Goal: Task Accomplishment & Management: Manage account settings

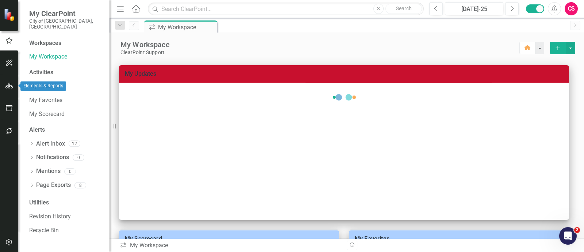
click at [7, 86] on icon "button" at bounding box center [9, 86] width 8 height 6
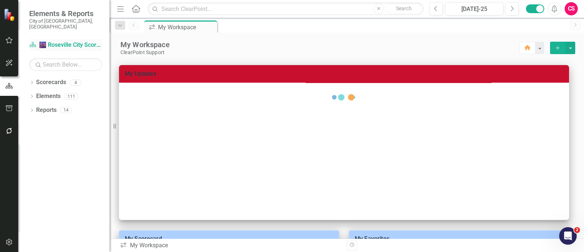
click at [53, 41] on link "Scorecard 🌆 Roseville City Scorecard" at bounding box center [65, 45] width 73 height 8
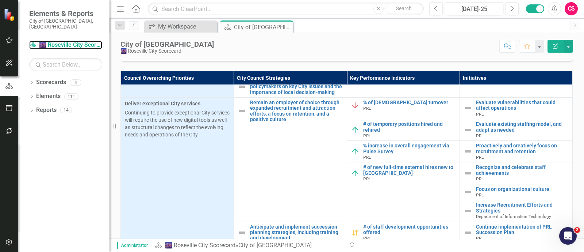
scroll to position [715, 0]
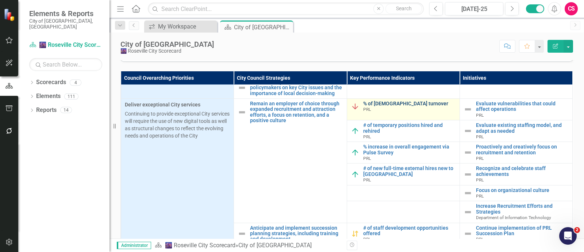
click at [384, 106] on link "% of [DEMOGRAPHIC_DATA] turnover" at bounding box center [409, 103] width 93 height 5
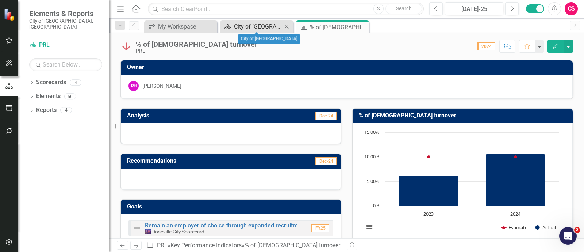
click at [253, 24] on div "City of [GEOGRAPHIC_DATA]" at bounding box center [258, 26] width 48 height 9
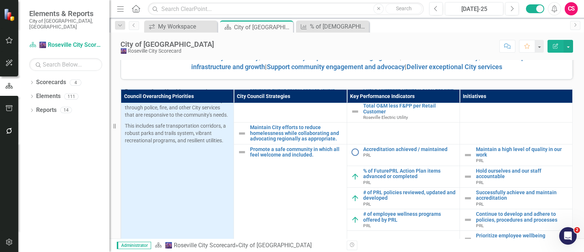
scroll to position [18, 0]
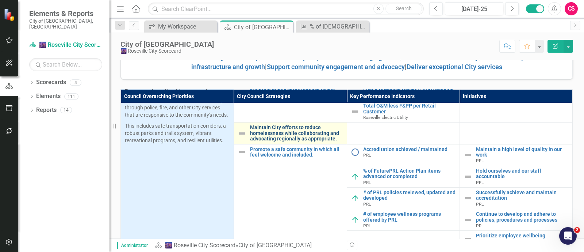
click at [279, 139] on link "Maintain City efforts to reduce homelessness while collaborating and advocating…" at bounding box center [296, 133] width 93 height 17
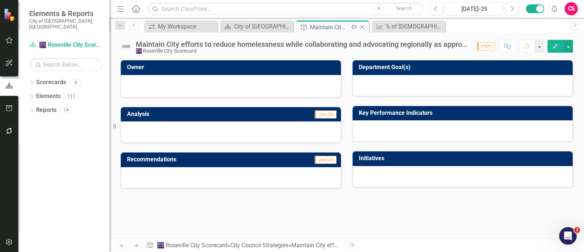
click at [361, 24] on icon "Close" at bounding box center [362, 27] width 7 height 6
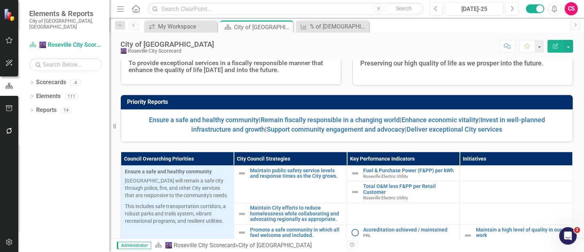
scroll to position [123, 0]
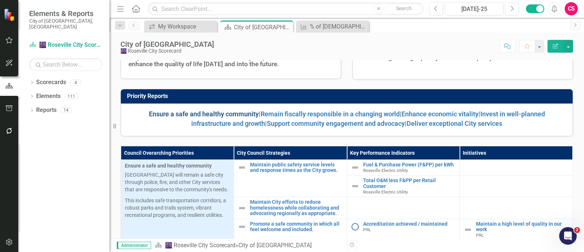
click at [205, 110] on link "Ensure a safe and healthy community" at bounding box center [204, 114] width 110 height 8
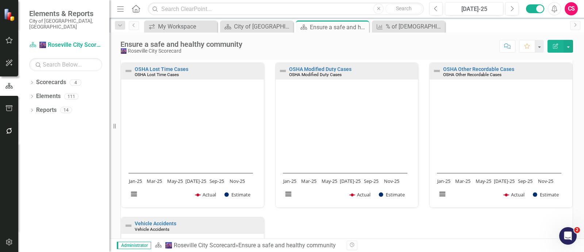
scroll to position [572, 0]
click at [176, 65] on link "OSHA Lost Time Cases" at bounding box center [162, 68] width 54 height 6
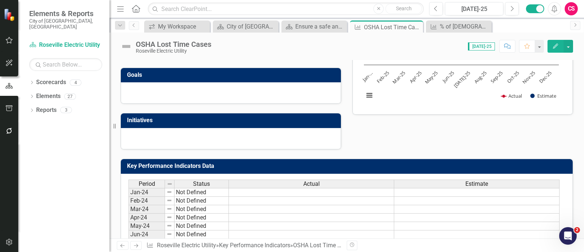
scroll to position [130, 0]
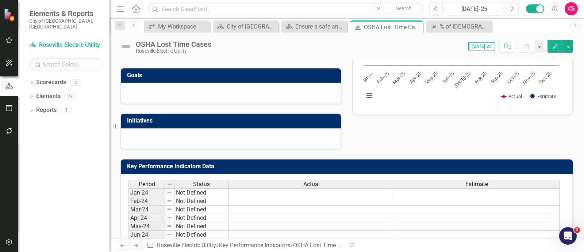
click at [459, 97] on rect "Interactive chart" at bounding box center [461, 52] width 202 height 110
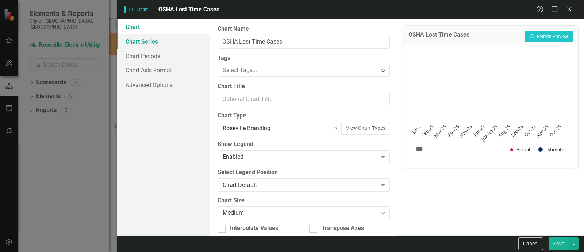
click at [151, 42] on link "Chart Series" at bounding box center [163, 41] width 93 height 15
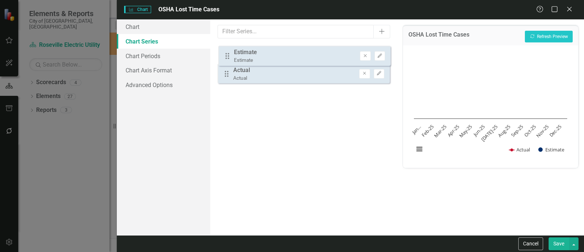
drag, startPoint x: 227, startPoint y: 79, endPoint x: 228, endPoint y: 54, distance: 24.5
click at [228, 54] on div "Drag Actual Actual Remove Edit Drag Estimate Estimate Remove Edit" at bounding box center [304, 66] width 172 height 45
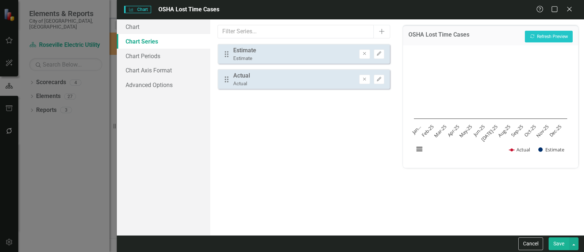
click at [550, 246] on button "Save" at bounding box center [559, 243] width 20 height 13
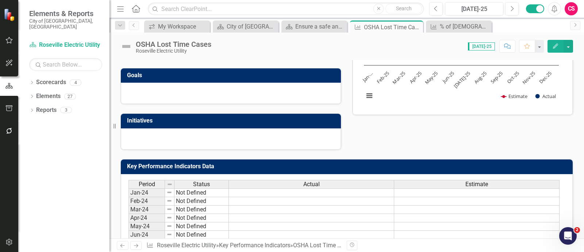
click at [141, 242] on link "Next" at bounding box center [136, 245] width 12 height 9
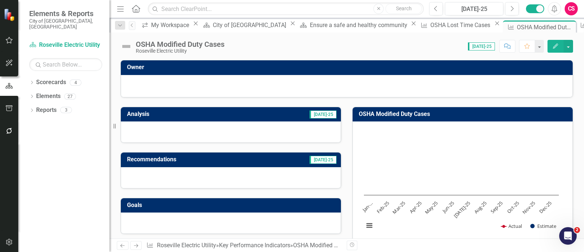
click at [372, 178] on rect "Interactive chart" at bounding box center [461, 182] width 202 height 110
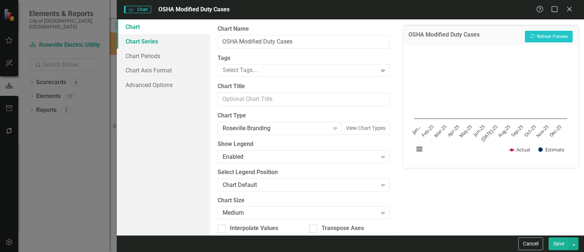
click at [148, 40] on link "Chart Series" at bounding box center [163, 41] width 93 height 15
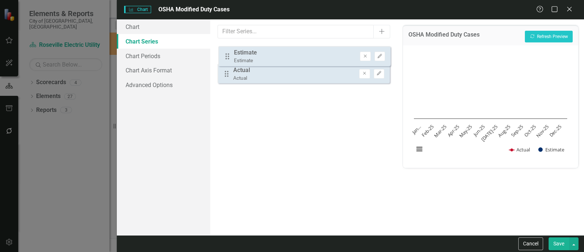
drag, startPoint x: 227, startPoint y: 81, endPoint x: 228, endPoint y: 57, distance: 23.7
click at [228, 57] on div "Drag Actual Actual Remove Edit Drag Estimate Estimate Remove Edit" at bounding box center [304, 66] width 172 height 45
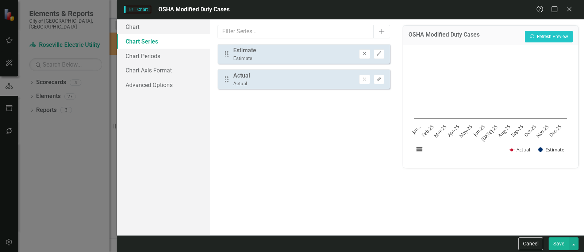
click at [556, 238] on button "Save" at bounding box center [559, 243] width 20 height 13
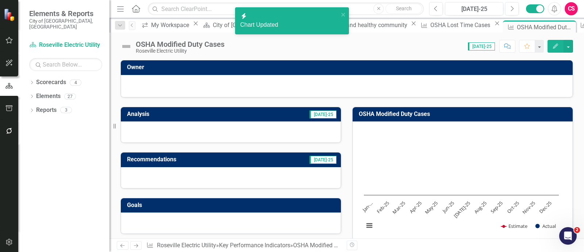
click at [131, 247] on link "Next" at bounding box center [136, 245] width 12 height 9
click at [367, 142] on rect "Interactive chart" at bounding box center [461, 182] width 202 height 110
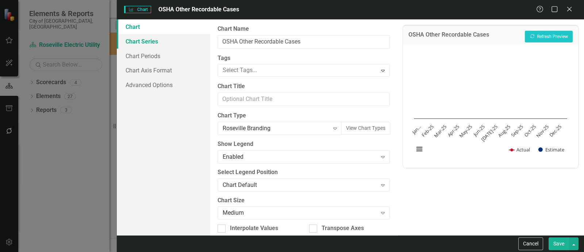
click at [165, 45] on link "Chart Series" at bounding box center [163, 41] width 93 height 15
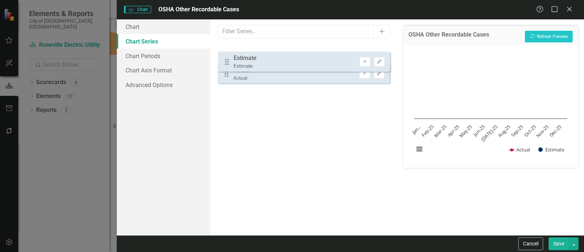
drag, startPoint x: 229, startPoint y: 81, endPoint x: 230, endPoint y: 58, distance: 22.7
click at [230, 58] on div "Drag Actual Actual Remove Edit Drag Estimate Estimate Remove Edit" at bounding box center [304, 66] width 172 height 45
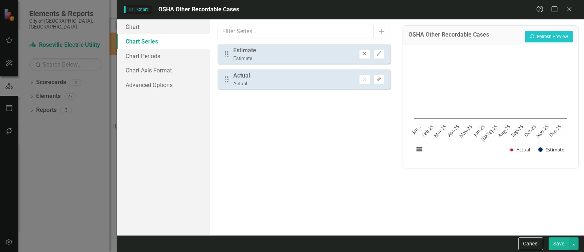
click at [562, 244] on button "Save" at bounding box center [559, 243] width 20 height 13
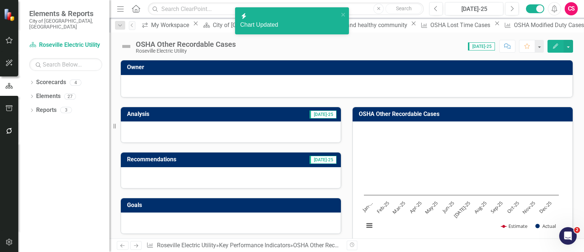
click at [131, 245] on link "Next" at bounding box center [136, 245] width 12 height 9
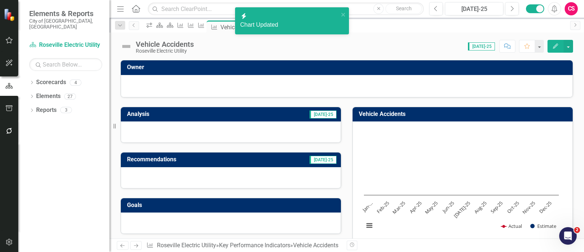
scroll to position [11, 0]
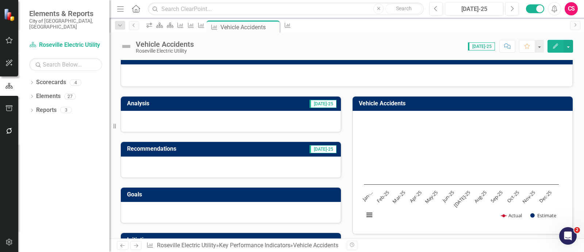
click at [450, 176] on rect "Interactive chart" at bounding box center [461, 171] width 202 height 110
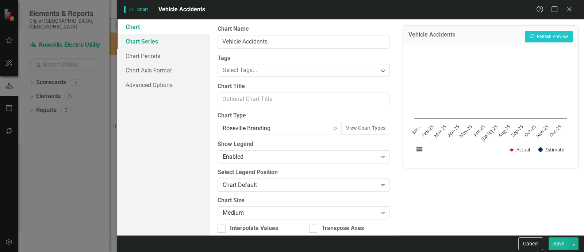
click at [154, 36] on link "Chart Series" at bounding box center [163, 41] width 93 height 15
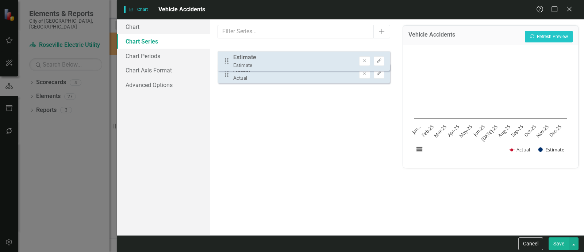
drag, startPoint x: 226, startPoint y: 80, endPoint x: 226, endPoint y: 61, distance: 19.0
click at [226, 61] on div "Drag Actual Actual Remove Edit Drag Estimate Estimate Remove Edit" at bounding box center [304, 66] width 172 height 45
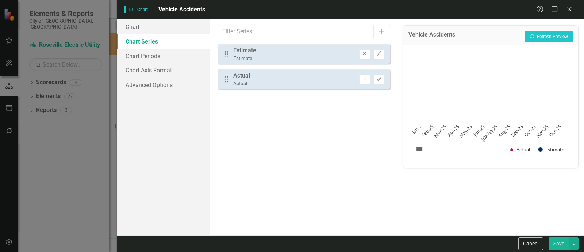
click at [558, 244] on button "Save" at bounding box center [559, 243] width 20 height 13
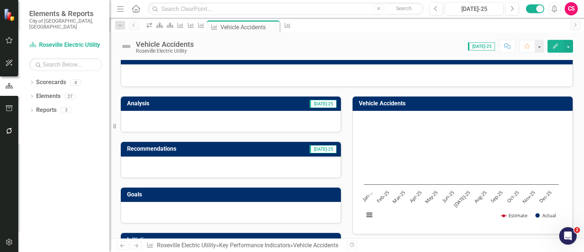
click at [138, 245] on icon "Next" at bounding box center [136, 245] width 6 height 5
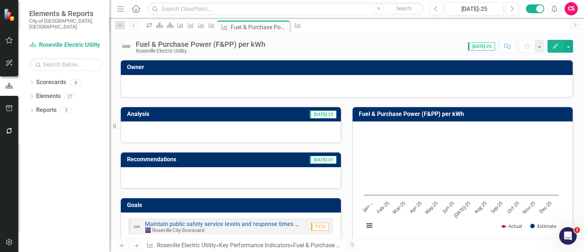
click at [312, 157] on td "[DATE]-25" at bounding box center [300, 160] width 76 height 12
click at [416, 151] on rect "Interactive chart" at bounding box center [461, 182] width 202 height 110
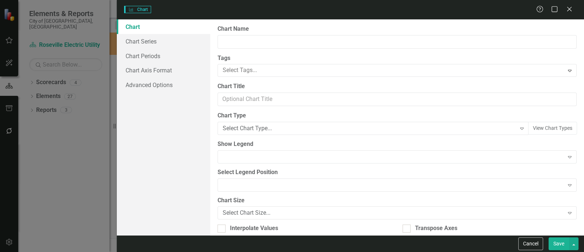
type input "Fuel & Purchase Power (F&PP) per kWh"
click at [181, 39] on div "Charts Chart Help Maximize Close Chart Chart Series Chart Periods Chart Axis Fo…" at bounding box center [292, 126] width 584 height 252
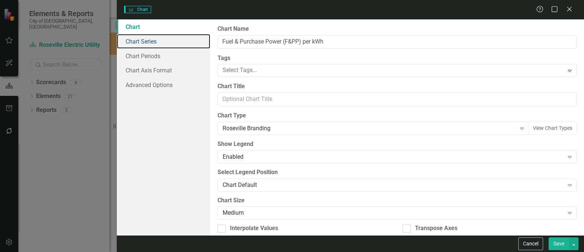
click at [181, 39] on link "Chart Series" at bounding box center [163, 41] width 93 height 15
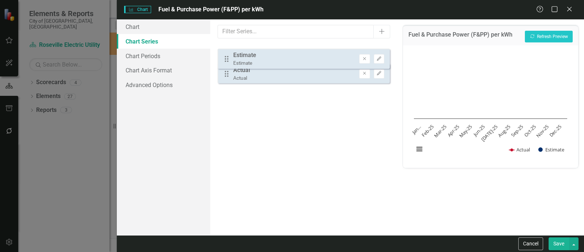
drag, startPoint x: 226, startPoint y: 79, endPoint x: 226, endPoint y: 59, distance: 20.4
click at [226, 59] on div "Drag Actual Actual Remove Edit Drag Estimate Estimate Remove Edit" at bounding box center [304, 66] width 172 height 45
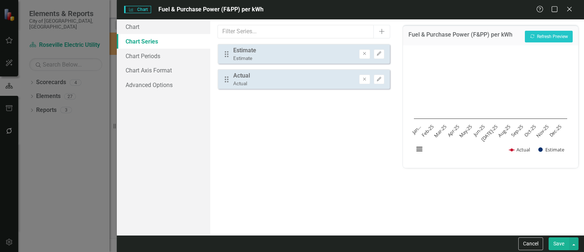
click at [560, 245] on button "Save" at bounding box center [559, 243] width 20 height 13
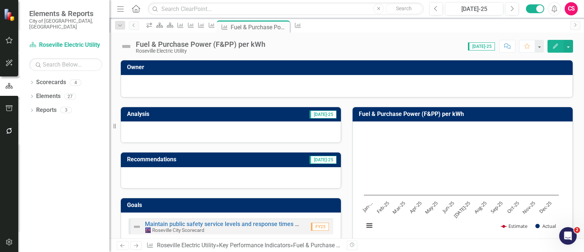
click at [130, 244] on link "Next" at bounding box center [136, 245] width 12 height 9
click at [30, 95] on icon "Dropdown" at bounding box center [31, 97] width 5 height 4
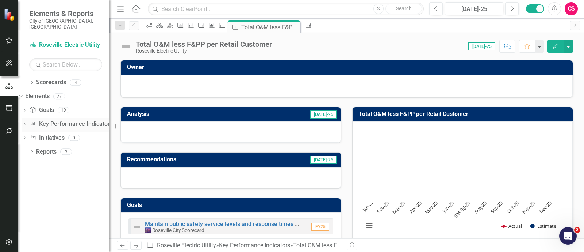
click at [27, 123] on icon "Dropdown" at bounding box center [24, 125] width 5 height 4
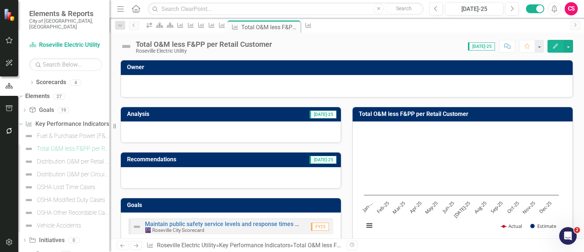
scroll to position [14, 0]
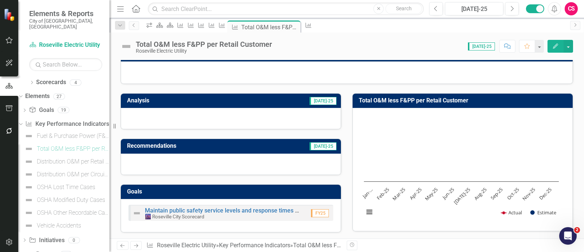
click at [399, 162] on rect "Interactive chart" at bounding box center [461, 169] width 202 height 110
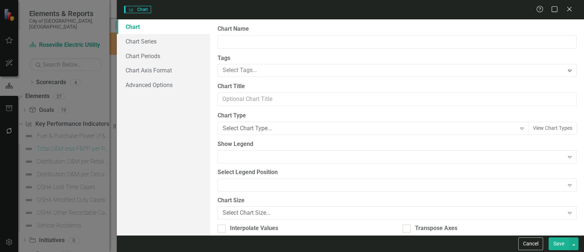
type input "Total O&M less F&PP per Retail Customer"
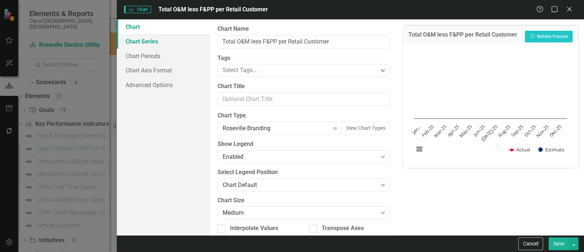
click at [178, 43] on link "Chart Series" at bounding box center [163, 41] width 93 height 15
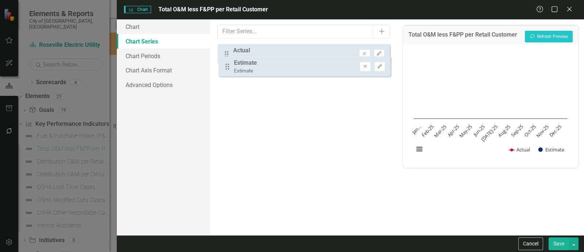
drag, startPoint x: 225, startPoint y: 80, endPoint x: 226, endPoint y: 59, distance: 20.8
click at [226, 59] on div "Drag Actual Actual Remove Edit Drag Estimate Estimate Remove Edit" at bounding box center [304, 66] width 172 height 45
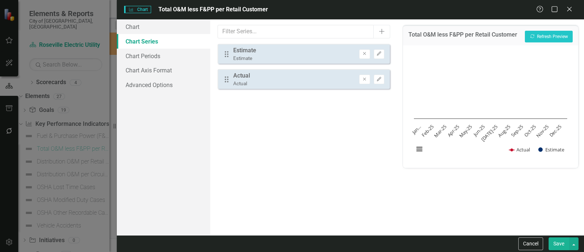
click at [555, 240] on button "Save" at bounding box center [559, 243] width 20 height 13
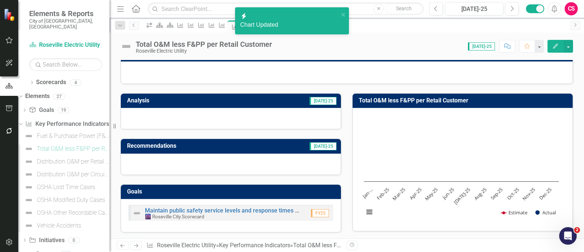
click at [137, 244] on icon "Next" at bounding box center [136, 245] width 6 height 5
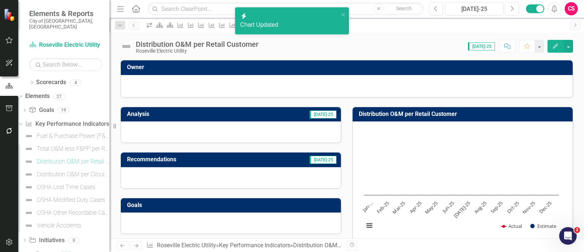
click at [391, 136] on rect "Interactive chart" at bounding box center [461, 182] width 202 height 110
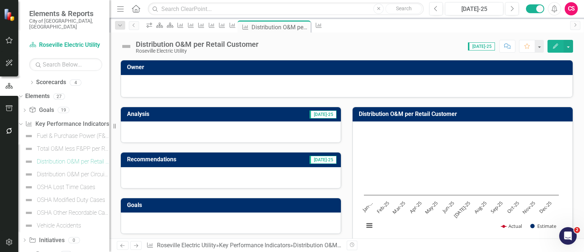
click at [391, 136] on rect "Interactive chart" at bounding box center [461, 182] width 202 height 110
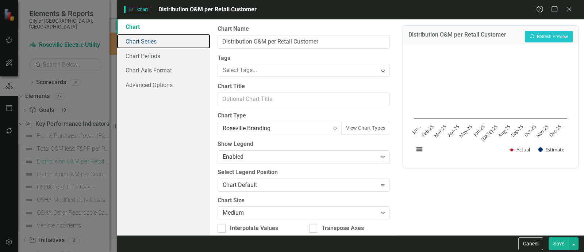
click at [182, 38] on link "Chart Series" at bounding box center [163, 41] width 93 height 15
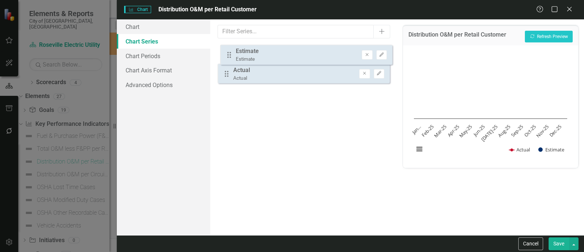
drag, startPoint x: 228, startPoint y: 77, endPoint x: 231, endPoint y: 53, distance: 24.2
click at [231, 53] on div "Drag Actual Actual Remove Edit Drag Estimate Estimate Remove Edit" at bounding box center [304, 66] width 172 height 45
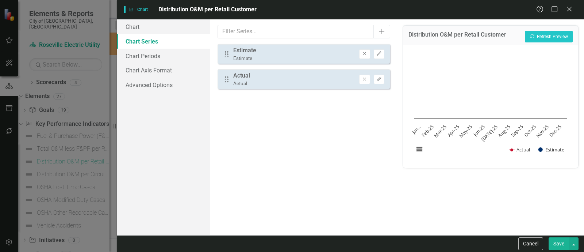
click at [559, 240] on button "Save" at bounding box center [559, 243] width 20 height 13
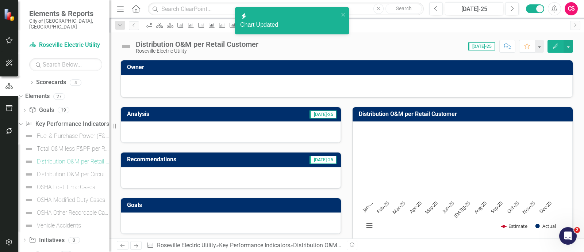
click at [137, 245] on icon "Next" at bounding box center [136, 245] width 6 height 5
click at [453, 158] on rect "Interactive chart" at bounding box center [461, 182] width 202 height 110
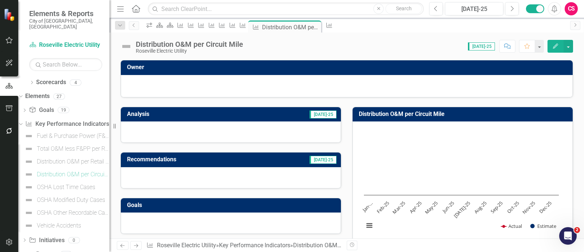
click at [453, 158] on rect "Interactive chart" at bounding box center [461, 182] width 202 height 110
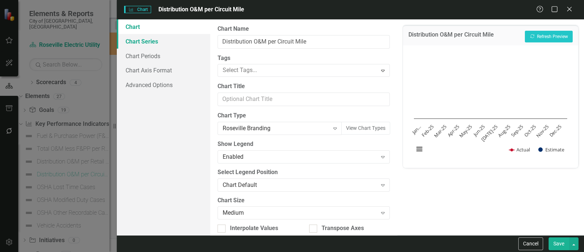
click at [161, 39] on link "Chart Series" at bounding box center [163, 41] width 93 height 15
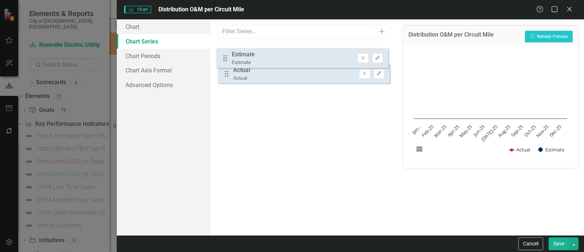
drag, startPoint x: 230, startPoint y: 76, endPoint x: 228, endPoint y: 55, distance: 20.9
click at [228, 55] on div "Drag Actual Actual Remove Edit Drag Estimate Estimate Remove Edit" at bounding box center [304, 66] width 172 height 45
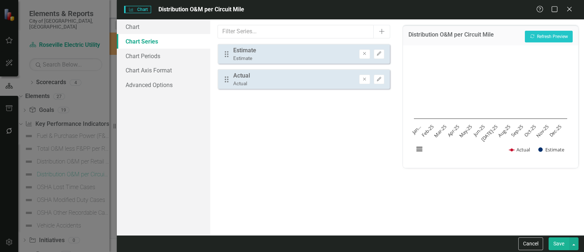
click at [555, 244] on button "Save" at bounding box center [559, 243] width 20 height 13
